Goal: Transaction & Acquisition: Purchase product/service

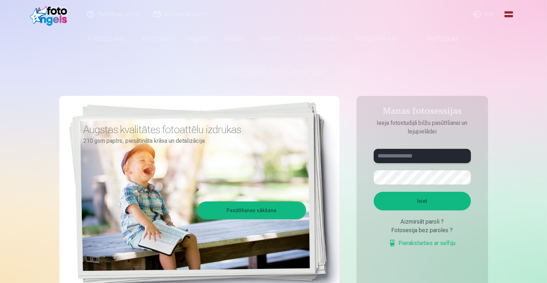
click at [430, 155] on input "text" at bounding box center [422, 156] width 97 height 14
type input "**********"
click at [465, 176] on button "button" at bounding box center [464, 177] width 14 height 14
click at [427, 207] on button "Ieiet" at bounding box center [422, 201] width 97 height 19
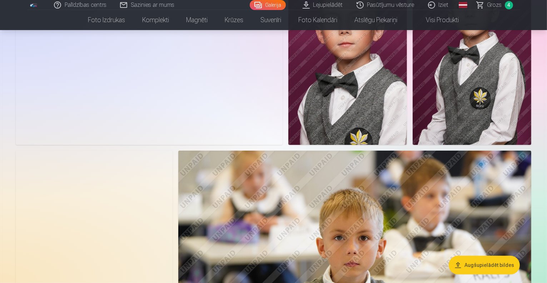
scroll to position [36, 0]
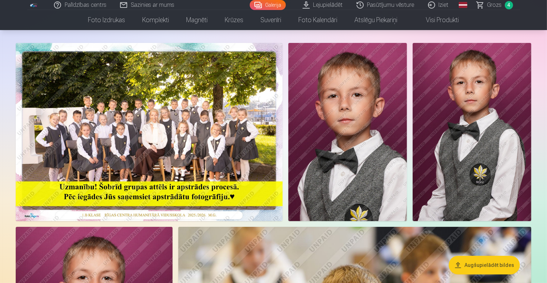
click at [234, 104] on img at bounding box center [149, 132] width 267 height 178
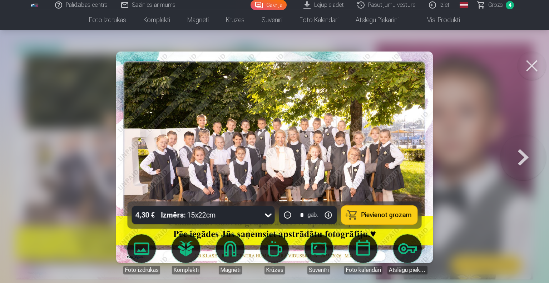
click at [383, 212] on span "Pievienot grozam" at bounding box center [386, 215] width 50 height 6
click at [525, 162] on button at bounding box center [523, 157] width 46 height 74
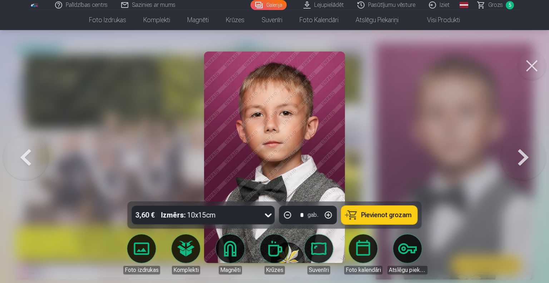
click at [525, 162] on button at bounding box center [523, 157] width 46 height 74
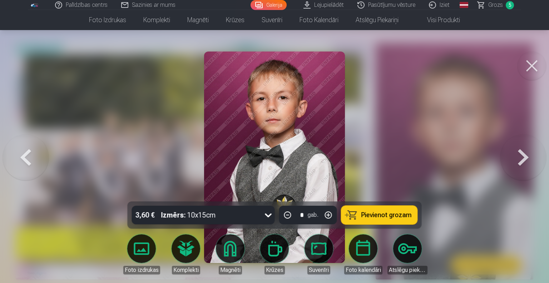
click at [531, 163] on button at bounding box center [523, 157] width 46 height 74
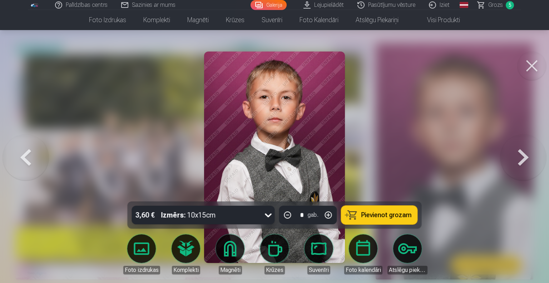
click at [532, 163] on button at bounding box center [523, 157] width 46 height 74
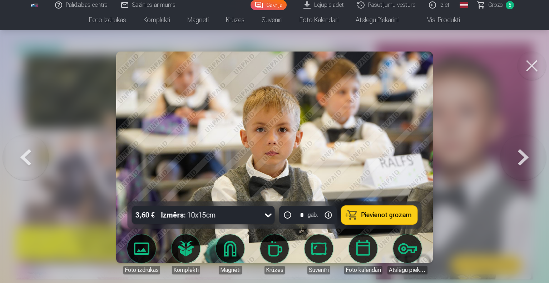
click at [386, 212] on span "Pievienot grozam" at bounding box center [386, 215] width 50 height 6
click at [521, 158] on button at bounding box center [523, 157] width 46 height 74
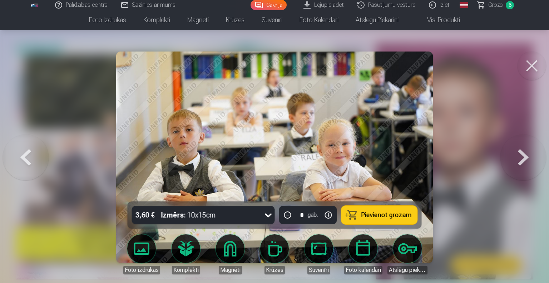
click at [521, 158] on button at bounding box center [523, 157] width 46 height 74
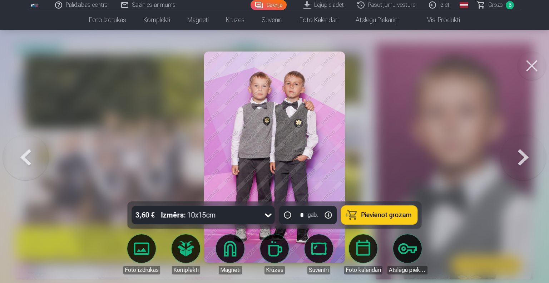
click at [521, 158] on button at bounding box center [523, 157] width 46 height 74
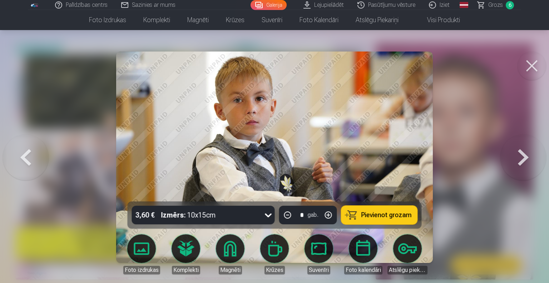
click at [521, 158] on button at bounding box center [523, 157] width 46 height 74
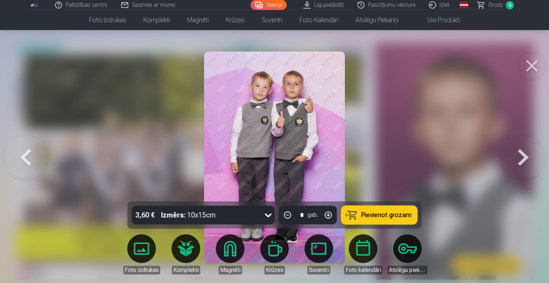
click at [372, 218] on span "Pievienot grozam" at bounding box center [386, 215] width 50 height 6
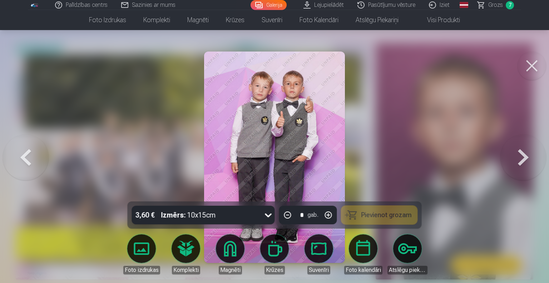
click at [528, 156] on button at bounding box center [523, 157] width 46 height 74
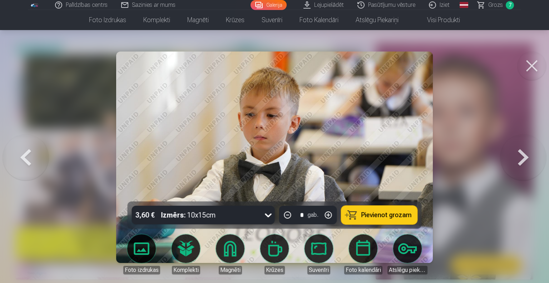
click at [528, 156] on button at bounding box center [523, 157] width 46 height 74
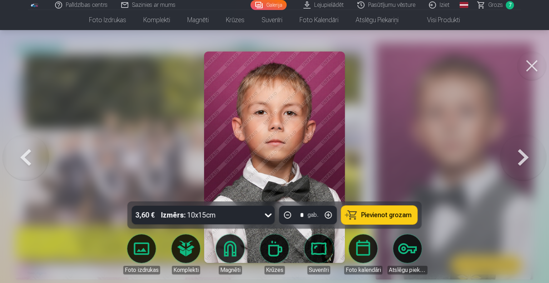
click at [528, 156] on button at bounding box center [523, 157] width 46 height 74
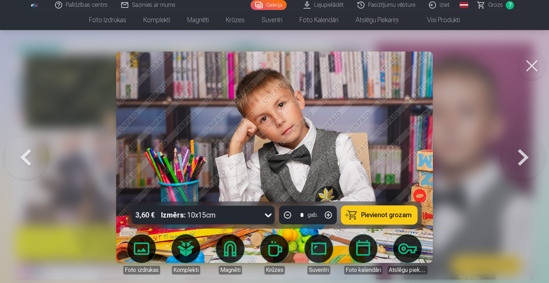
click at [379, 216] on span "Pievienot grozam" at bounding box center [386, 215] width 50 height 6
click at [528, 157] on button at bounding box center [523, 157] width 46 height 74
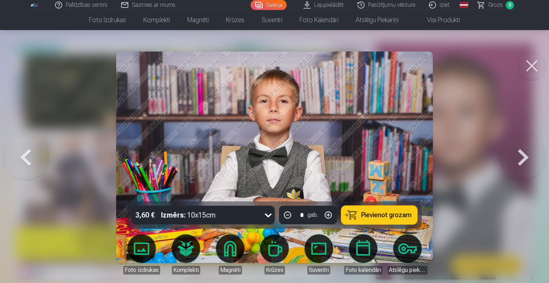
click at [528, 157] on button at bounding box center [523, 157] width 46 height 74
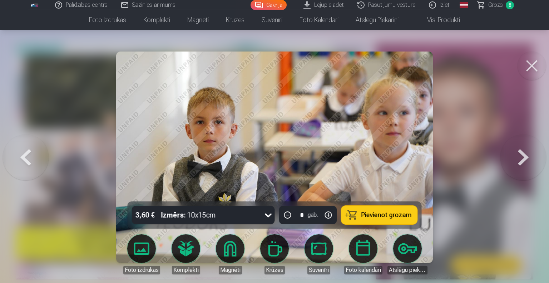
click at [528, 157] on button at bounding box center [523, 157] width 46 height 74
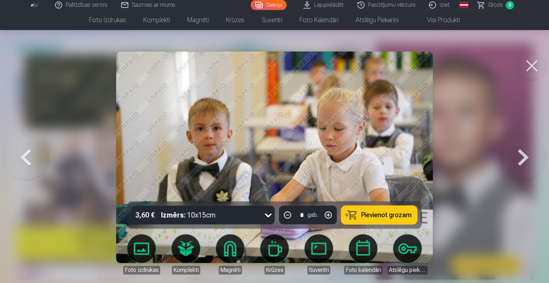
click at [528, 157] on button at bounding box center [523, 157] width 46 height 74
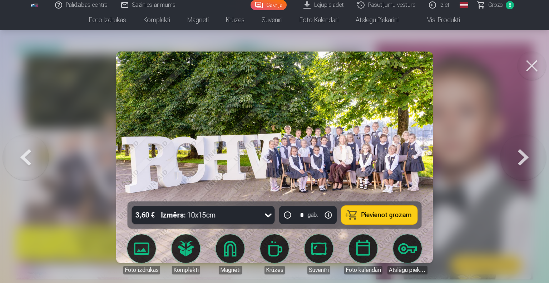
click at [528, 157] on button at bounding box center [523, 157] width 46 height 74
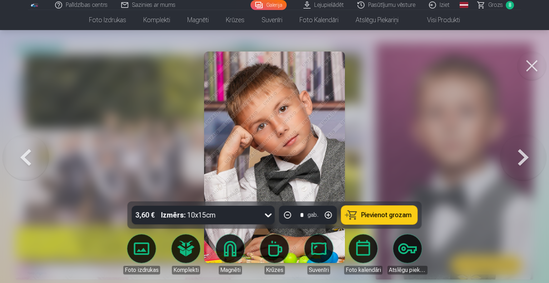
click at [528, 157] on button at bounding box center [523, 157] width 46 height 74
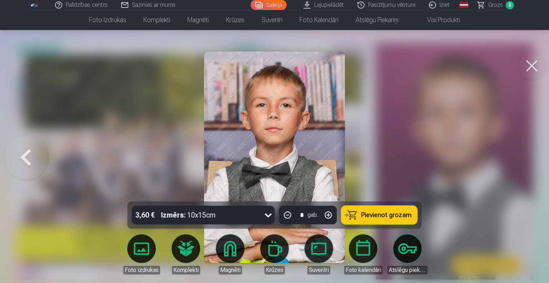
click at [31, 158] on button at bounding box center [26, 157] width 46 height 74
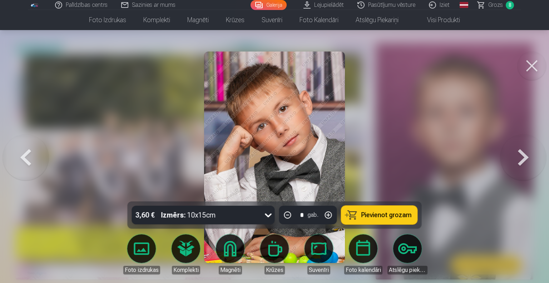
click at [31, 158] on button at bounding box center [26, 157] width 46 height 74
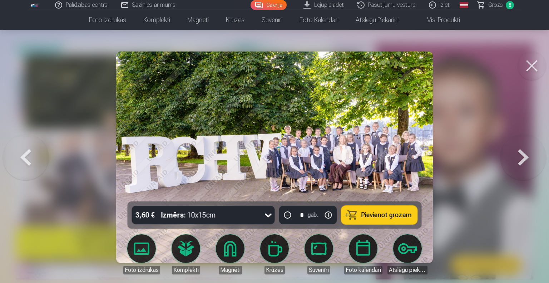
click at [31, 158] on button at bounding box center [26, 157] width 46 height 74
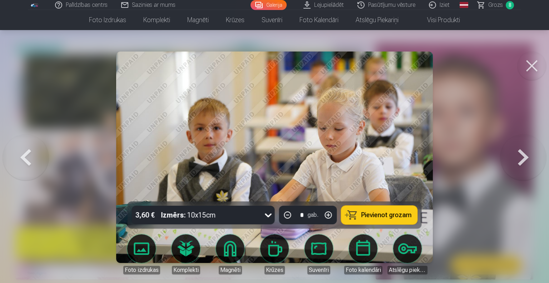
click at [31, 158] on button at bounding box center [26, 157] width 46 height 74
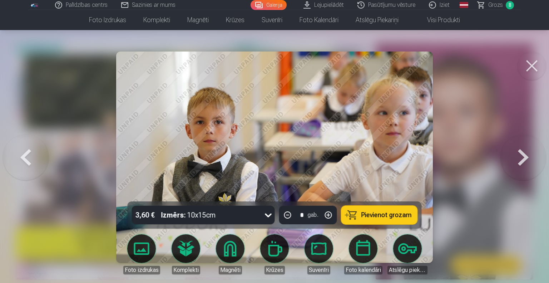
click at [31, 158] on button at bounding box center [26, 157] width 46 height 74
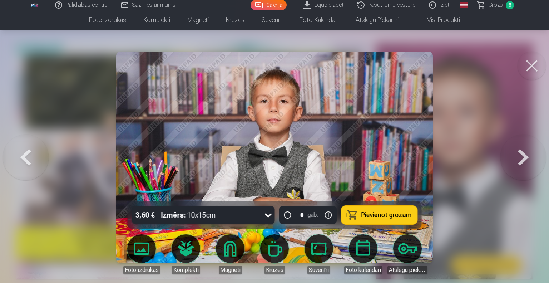
click at [31, 158] on button at bounding box center [26, 157] width 46 height 74
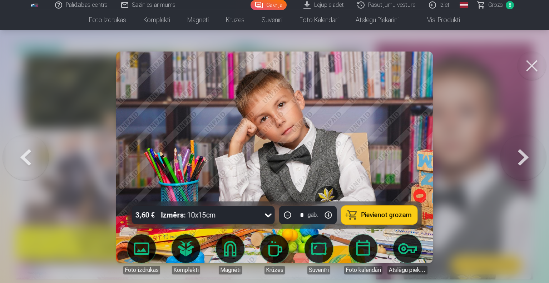
click at [31, 158] on button at bounding box center [26, 157] width 46 height 74
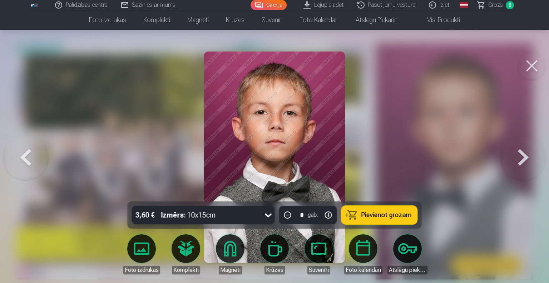
click at [31, 158] on button at bounding box center [26, 157] width 46 height 74
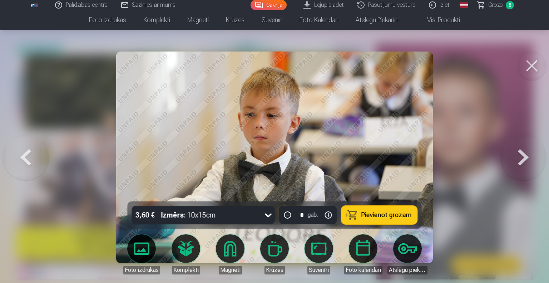
click at [31, 158] on button at bounding box center [26, 157] width 46 height 74
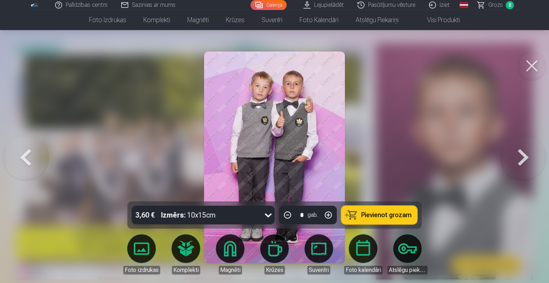
click at [31, 158] on button at bounding box center [26, 157] width 46 height 74
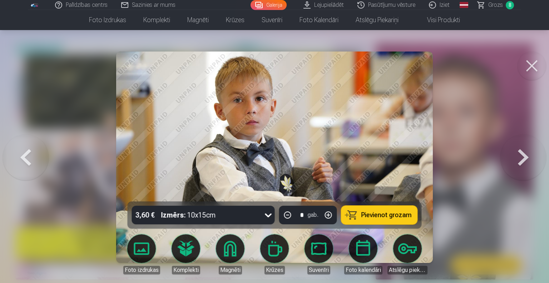
click at [31, 158] on button at bounding box center [26, 157] width 46 height 74
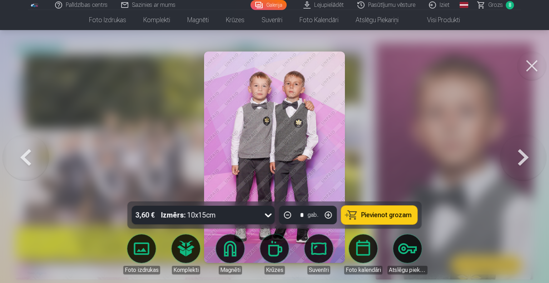
click at [31, 158] on button at bounding box center [26, 157] width 46 height 74
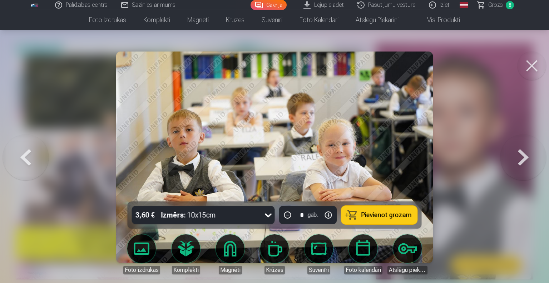
click at [31, 158] on button at bounding box center [26, 157] width 46 height 74
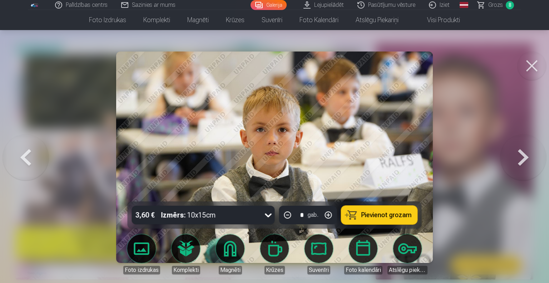
click at [31, 158] on button at bounding box center [26, 157] width 46 height 74
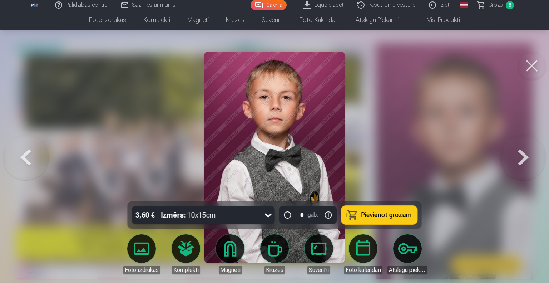
click at [31, 158] on button at bounding box center [26, 157] width 46 height 74
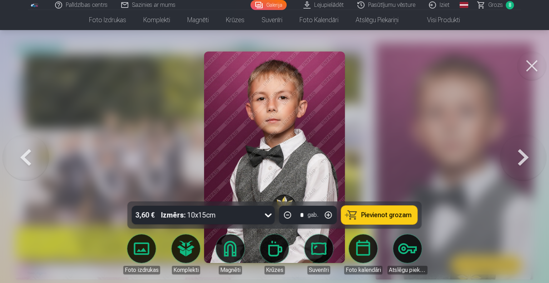
click at [519, 162] on button at bounding box center [523, 157] width 46 height 74
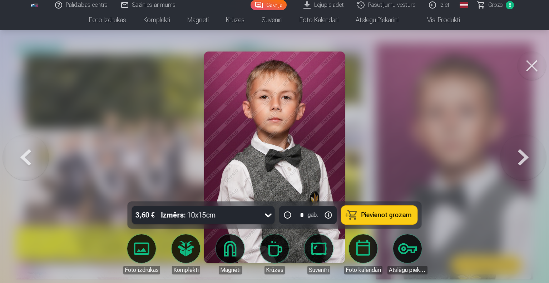
click at [404, 212] on span "Pievienot grozam" at bounding box center [386, 215] width 50 height 6
click at [532, 65] on button at bounding box center [531, 65] width 29 height 29
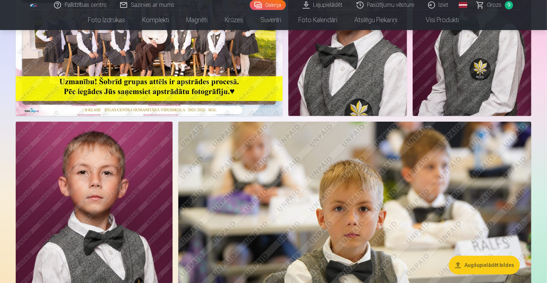
scroll to position [36, 0]
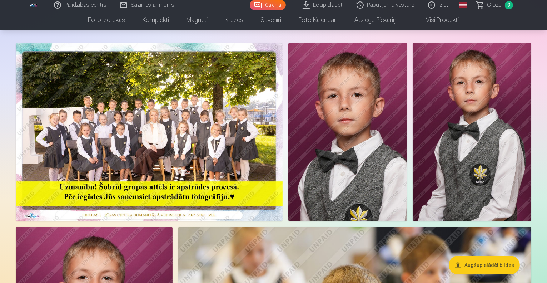
click at [407, 112] on img at bounding box center [347, 132] width 119 height 178
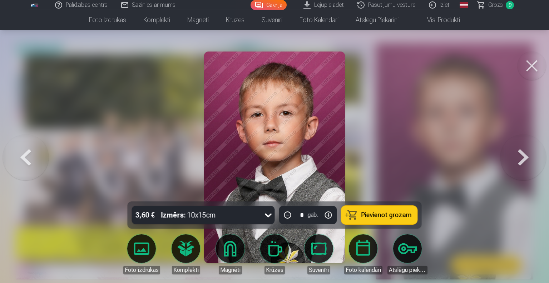
click at [367, 212] on span "Pievienot grozam" at bounding box center [386, 215] width 50 height 6
click at [532, 66] on button at bounding box center [531, 65] width 29 height 29
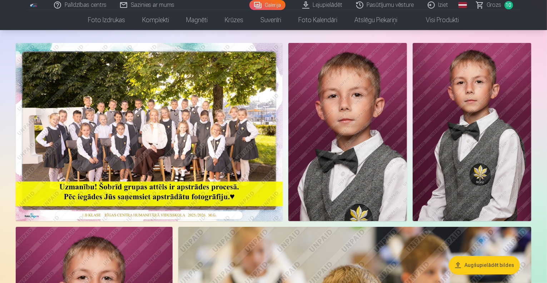
click at [498, 10] on nav "Foto izdrukas Augstas kvalitātes fotoattēlu izdrukas 210 gsm papīrs, piesātināt…" at bounding box center [273, 20] width 547 height 20
click at [492, 1] on span "Grozs" at bounding box center [494, 5] width 15 height 9
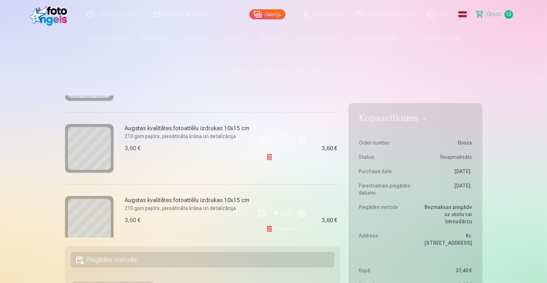
scroll to position [465, 0]
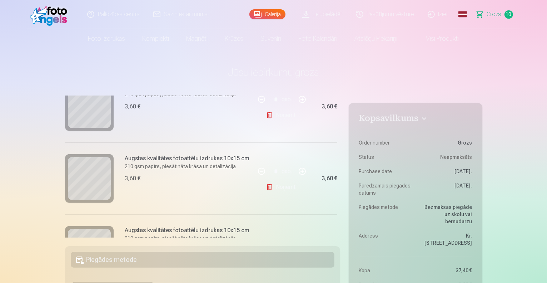
click at [282, 188] on link "Noņemt" at bounding box center [282, 187] width 33 height 14
click at [281, 183] on link "Noņemt" at bounding box center [282, 187] width 33 height 14
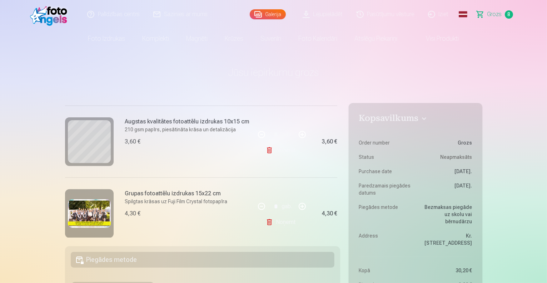
scroll to position [322, 0]
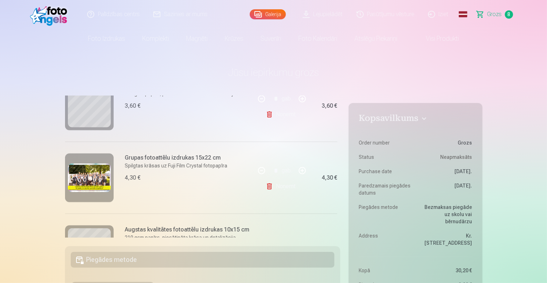
click at [277, 184] on link "Noņemt" at bounding box center [282, 186] width 33 height 14
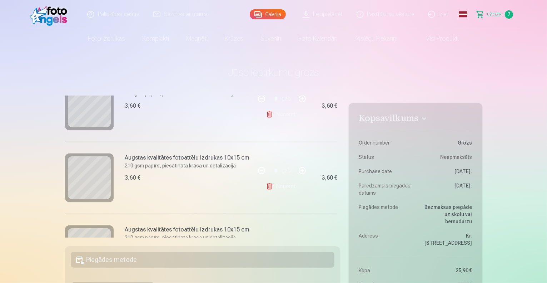
click at [277, 185] on link "Noņemt" at bounding box center [282, 186] width 33 height 14
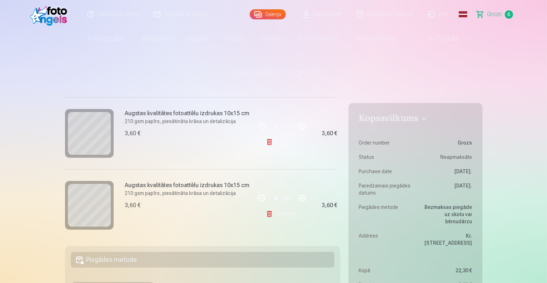
scroll to position [378, 0]
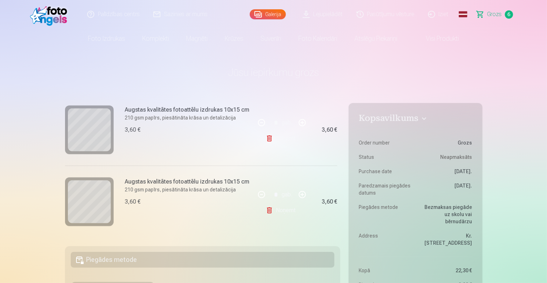
click at [283, 138] on link "Noņemt" at bounding box center [282, 138] width 33 height 14
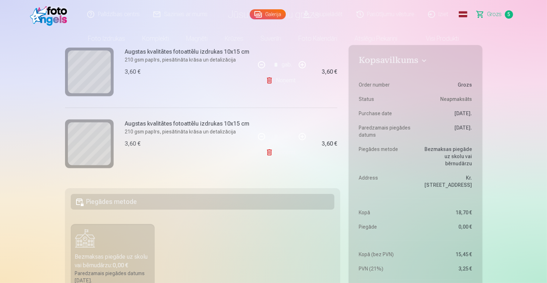
scroll to position [71, 0]
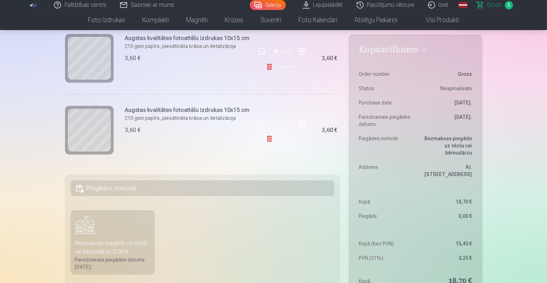
click at [280, 138] on link "Noņemt" at bounding box center [282, 138] width 33 height 14
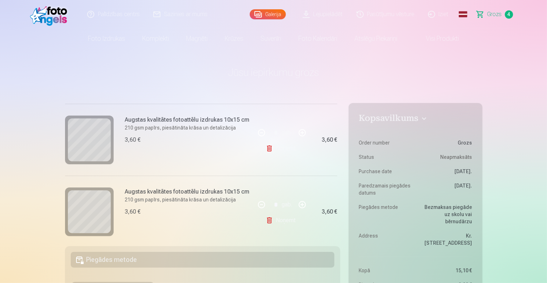
scroll to position [234, 0]
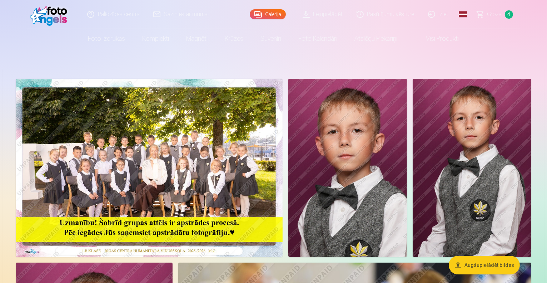
click at [490, 13] on span "Grozs" at bounding box center [494, 14] width 15 height 9
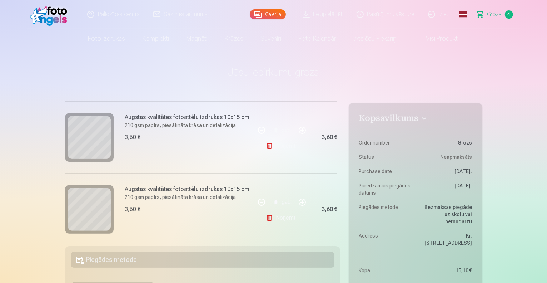
scroll to position [234, 0]
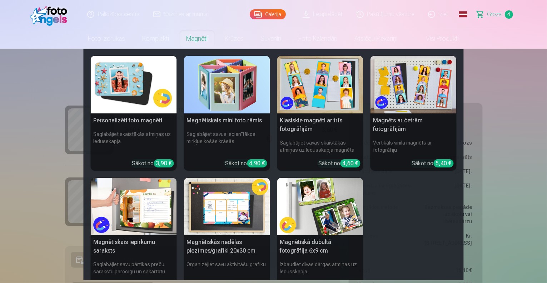
click at [207, 38] on link "Magnēti" at bounding box center [197, 39] width 39 height 20
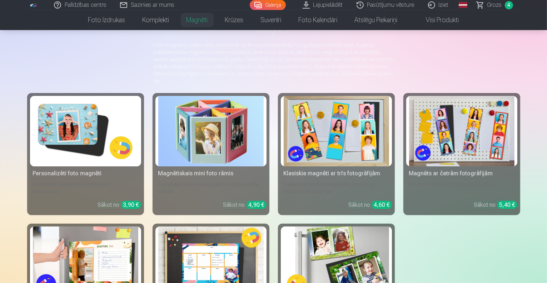
scroll to position [71, 0]
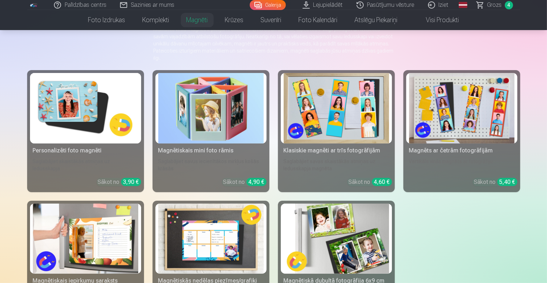
click at [68, 117] on img at bounding box center [85, 108] width 105 height 70
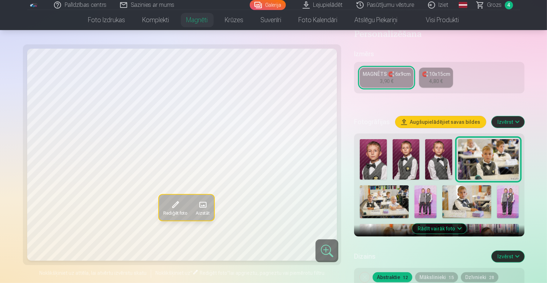
scroll to position [143, 0]
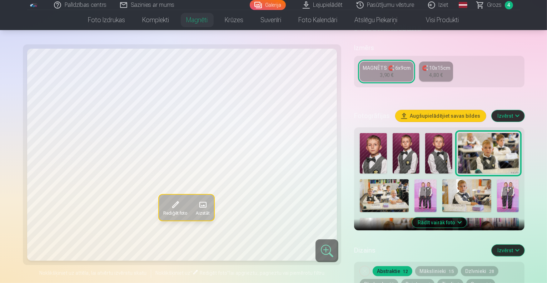
click at [425, 133] on img at bounding box center [438, 153] width 27 height 40
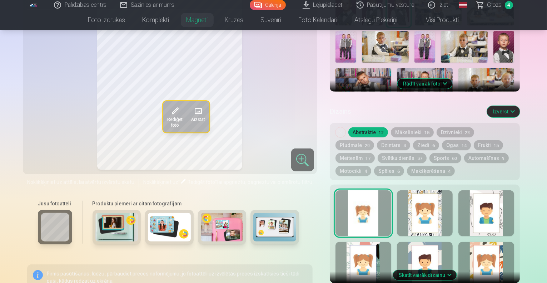
scroll to position [357, 0]
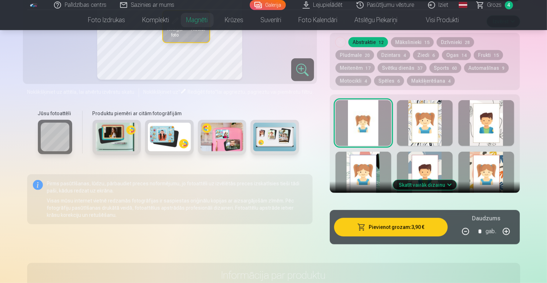
click at [103, 131] on img at bounding box center [116, 137] width 43 height 29
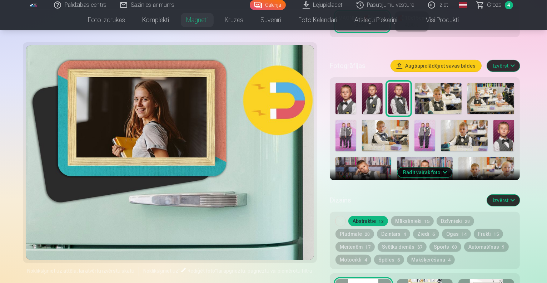
scroll to position [214, 0]
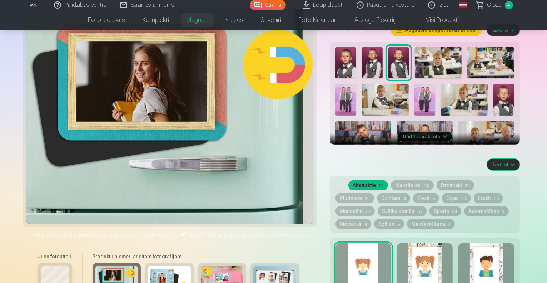
click at [159, 276] on img at bounding box center [169, 279] width 43 height 29
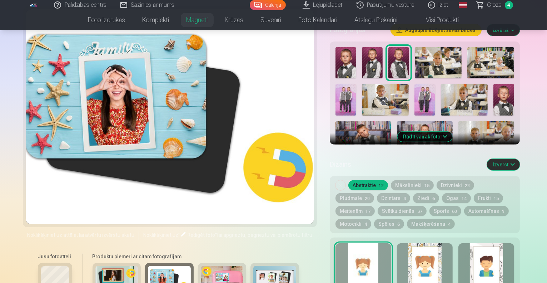
click at [219, 274] on img at bounding box center [222, 279] width 43 height 29
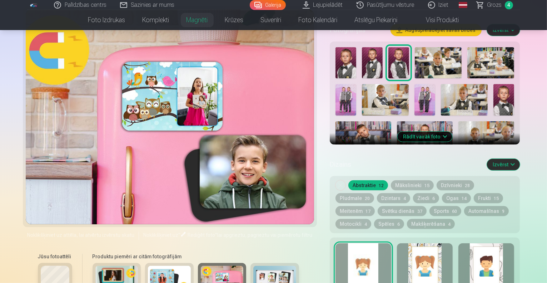
click at [263, 274] on img at bounding box center [274, 279] width 43 height 29
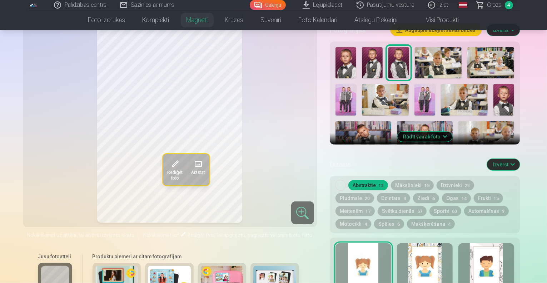
click at [428, 251] on div at bounding box center [425, 266] width 56 height 46
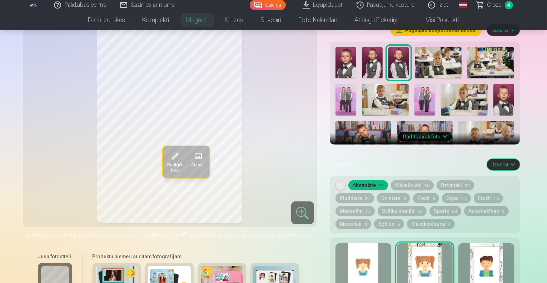
click at [510, 255] on div at bounding box center [486, 266] width 56 height 46
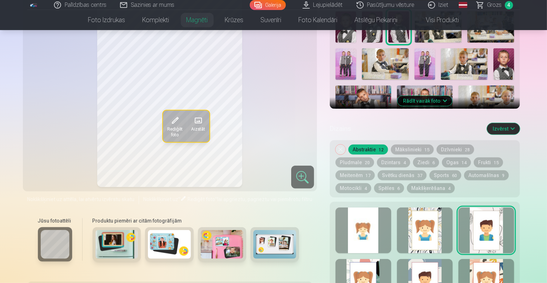
scroll to position [286, 0]
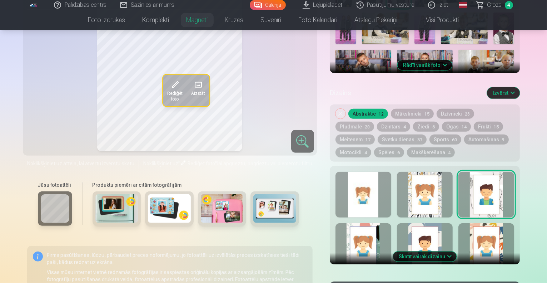
click at [369, 239] on div at bounding box center [364, 246] width 56 height 46
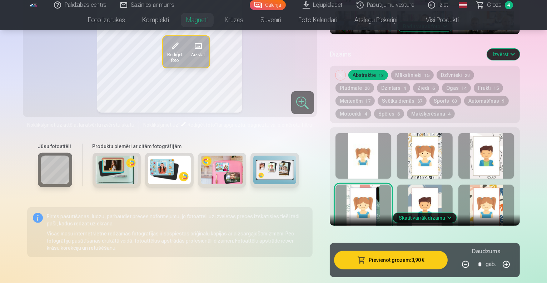
scroll to position [357, 0]
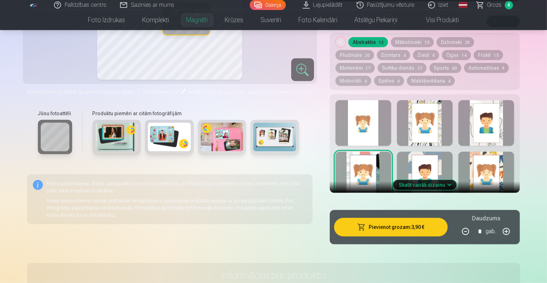
click at [447, 153] on div at bounding box center [425, 175] width 56 height 46
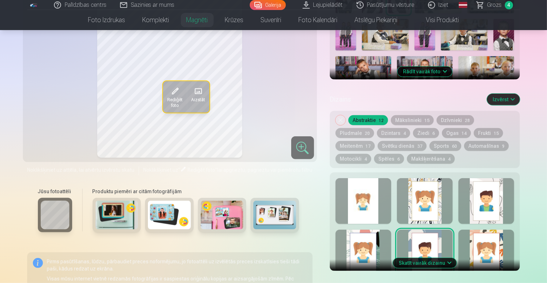
scroll to position [286, 0]
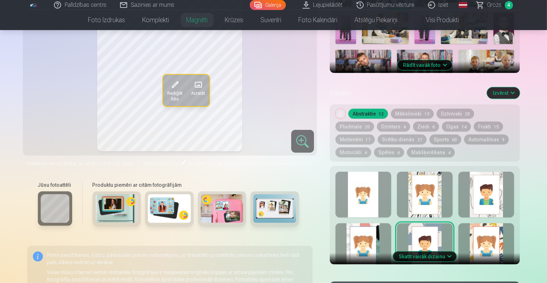
click at [509, 234] on div at bounding box center [486, 246] width 56 height 46
click at [441, 251] on button "Skatīt vairāk dizainu" at bounding box center [425, 256] width 64 height 10
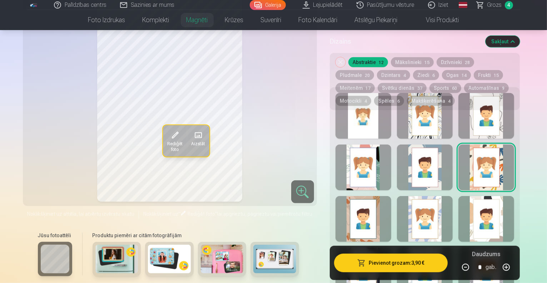
scroll to position [393, 0]
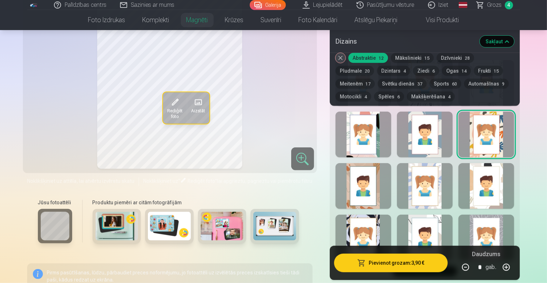
click at [440, 176] on div at bounding box center [425, 186] width 56 height 46
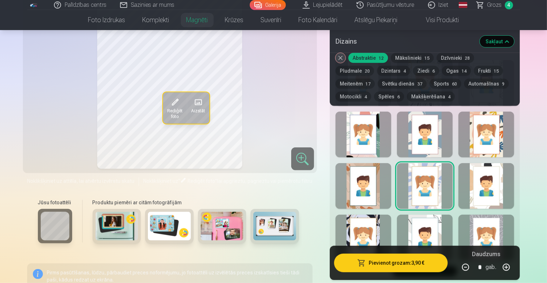
scroll to position [465, 0]
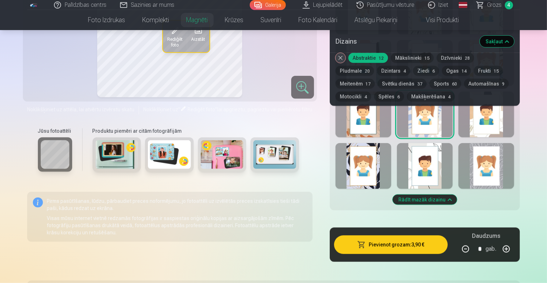
click at [504, 163] on div at bounding box center [486, 166] width 56 height 46
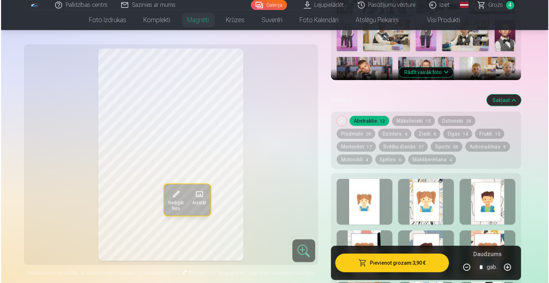
scroll to position [286, 0]
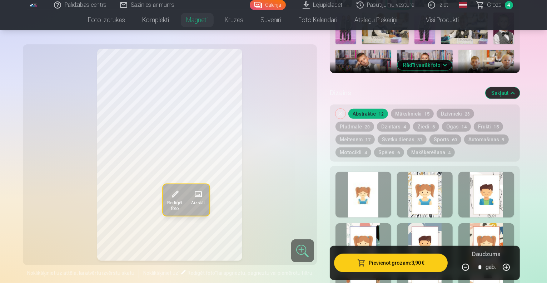
click at [444, 183] on div at bounding box center [425, 195] width 56 height 46
drag, startPoint x: 347, startPoint y: 190, endPoint x: 364, endPoint y: 188, distance: 18.0
click at [347, 190] on div at bounding box center [364, 195] width 56 height 46
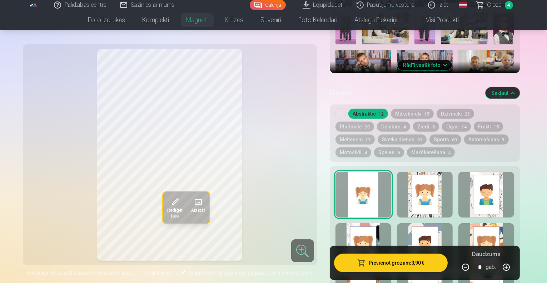
click at [169, 202] on span at bounding box center [174, 201] width 11 height 11
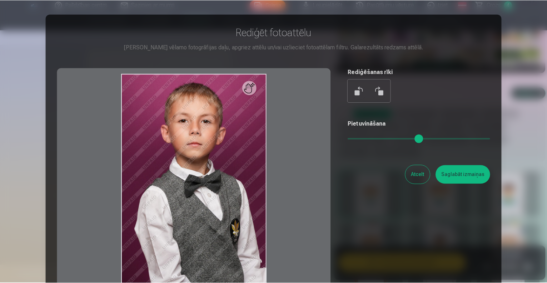
scroll to position [0, 0]
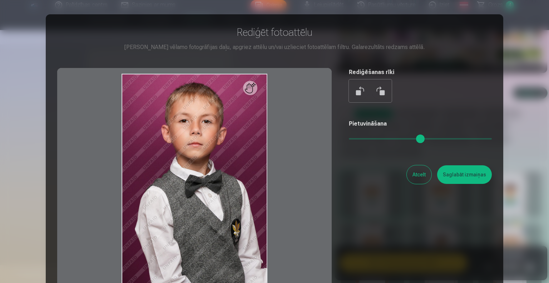
click at [471, 174] on button "Saglabāt izmaiņas" at bounding box center [464, 174] width 55 height 19
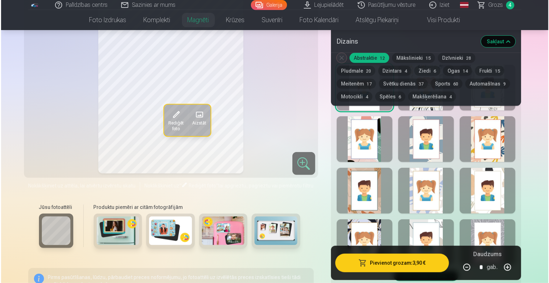
scroll to position [429, 0]
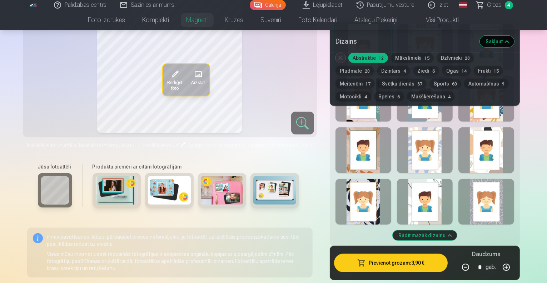
click at [410, 262] on button "Pievienot grozam : 3,90 €" at bounding box center [391, 262] width 114 height 19
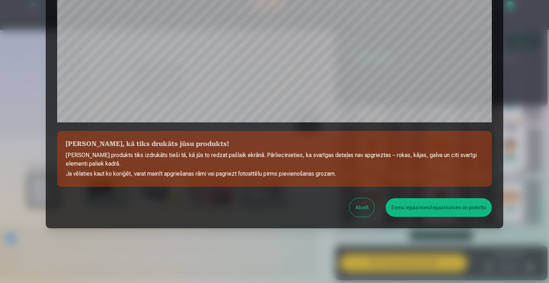
scroll to position [232, 0]
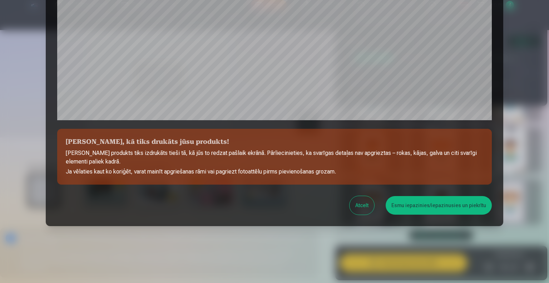
click at [447, 201] on button "Esmu iepazinies/iepazinusies un piekrītu" at bounding box center [439, 205] width 106 height 19
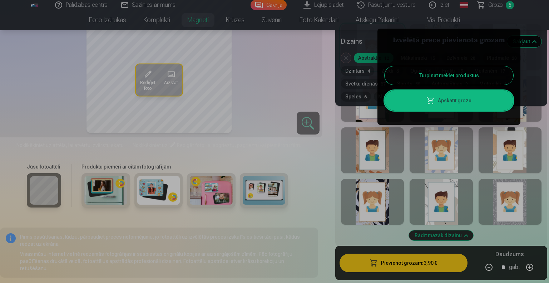
click at [468, 103] on link "Apskatīt grozu" at bounding box center [448, 100] width 129 height 20
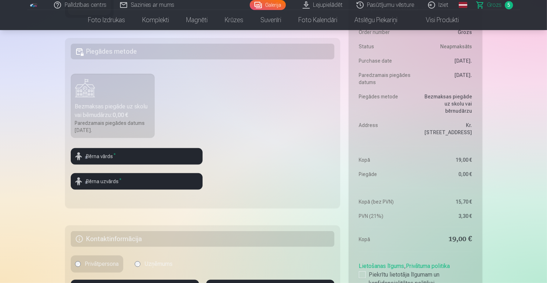
scroll to position [179, 0]
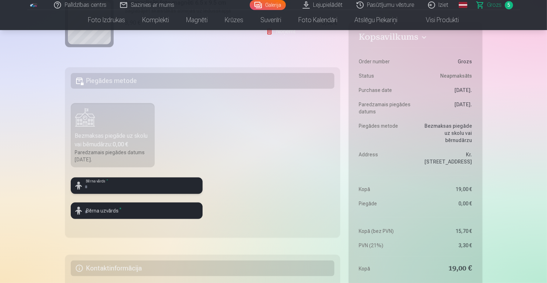
click at [142, 188] on input "text" at bounding box center [137, 185] width 132 height 16
type input "*******"
click at [138, 206] on input "text" at bounding box center [137, 210] width 132 height 16
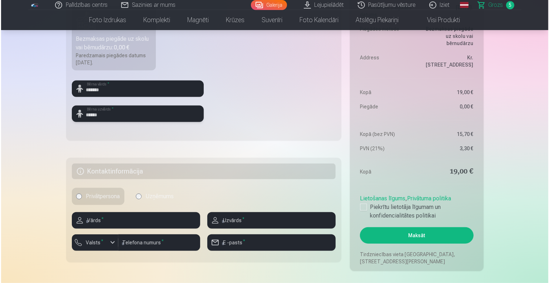
scroll to position [286, 0]
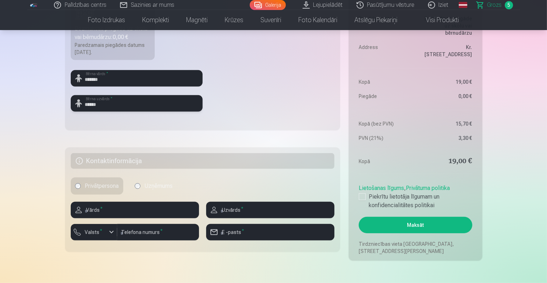
type input "******"
click at [194, 162] on h5 "Kontaktinformācija" at bounding box center [203, 161] width 264 height 16
click at [123, 209] on input "text" at bounding box center [135, 210] width 128 height 16
type input "*******"
type input "******"
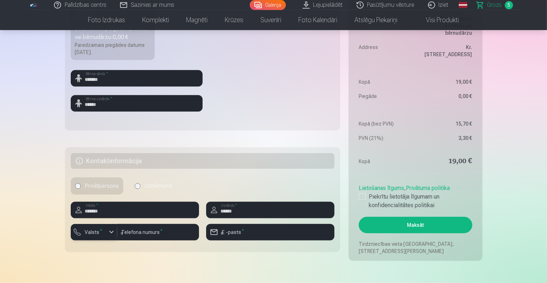
click at [98, 232] on label "Valsts *" at bounding box center [93, 231] width 23 height 7
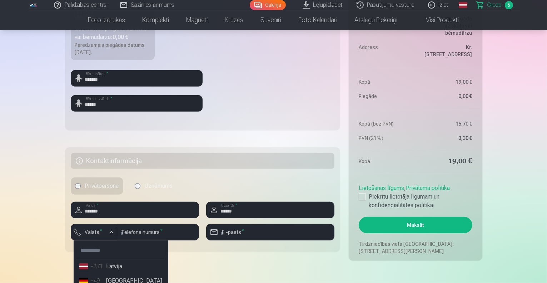
click at [121, 268] on li "+371 Latvija" at bounding box center [120, 266] width 89 height 14
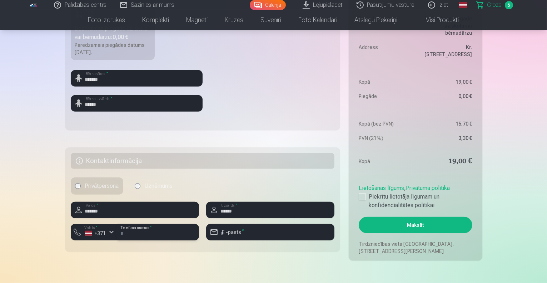
click at [148, 232] on input "number" at bounding box center [158, 232] width 82 height 16
type input "********"
click at [263, 234] on input "email" at bounding box center [270, 232] width 128 height 16
type input "**********"
click at [359, 199] on div at bounding box center [362, 196] width 7 height 7
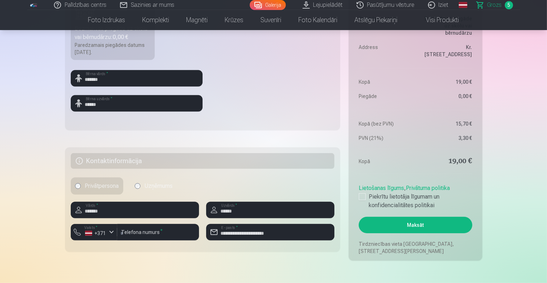
click at [414, 223] on button "Maksāt" at bounding box center [415, 225] width 113 height 16
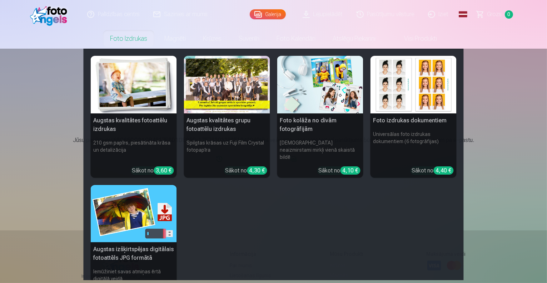
click at [121, 42] on link "Foto izdrukas" at bounding box center [128, 39] width 54 height 20
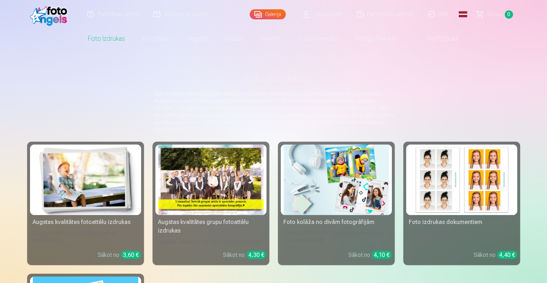
click at [51, 20] on img at bounding box center [50, 14] width 41 height 23
